Goal: Find specific page/section: Find specific page/section

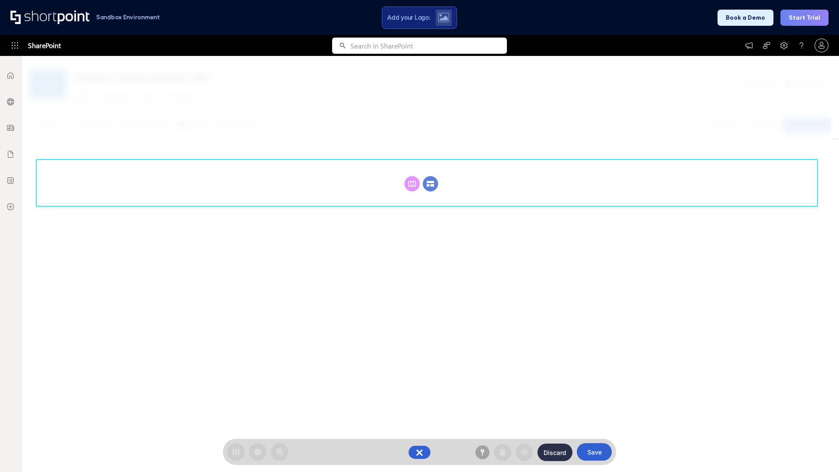
click at [431, 184] on circle at bounding box center [430, 183] width 15 height 15
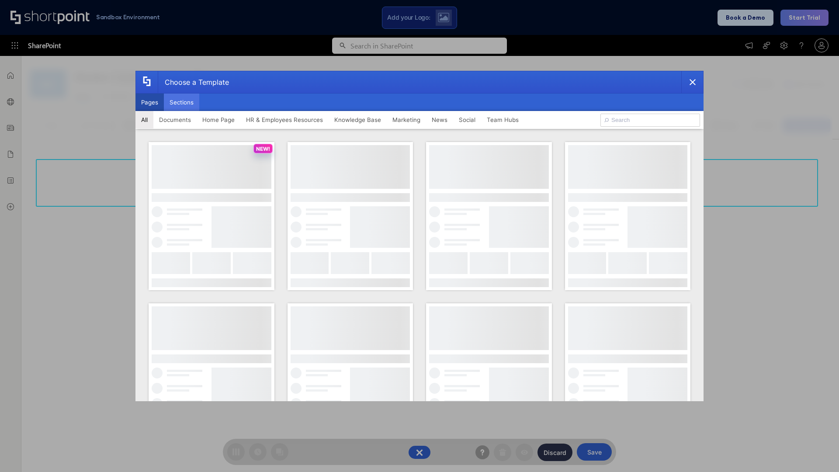
click at [181, 102] on button "Sections" at bounding box center [181, 102] width 35 height 17
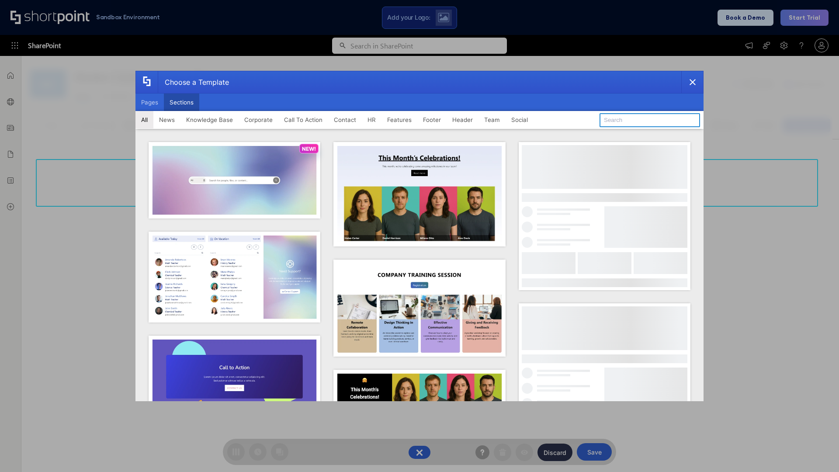
type input "Employees Hub HR"
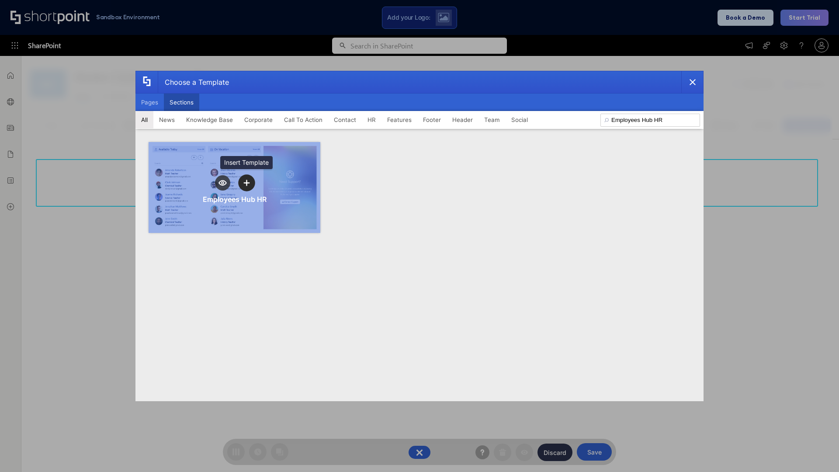
click at [247, 183] on icon "template selector" at bounding box center [247, 183] width 6 height 6
